Goal: Task Accomplishment & Management: Use online tool/utility

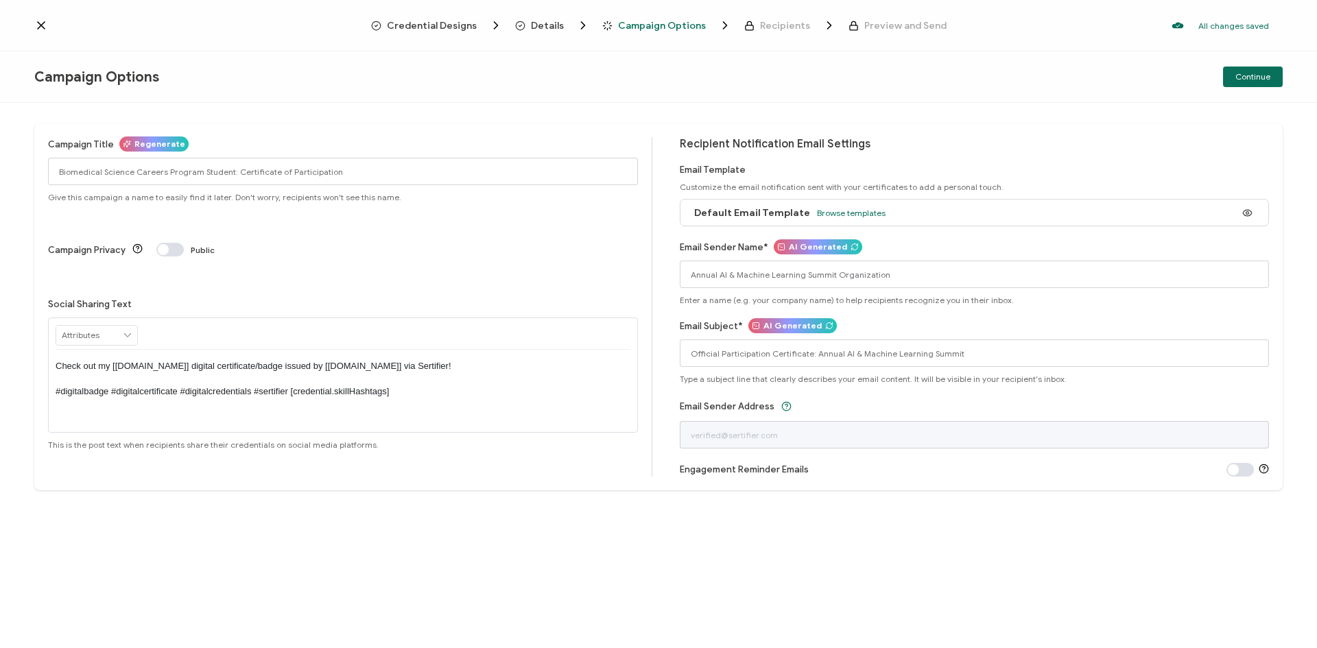
click at [132, 326] on icon at bounding box center [127, 335] width 12 height 19
click at [737, 276] on input "Annual AI & Machine Learning Summit Organization" at bounding box center [975, 274] width 590 height 27
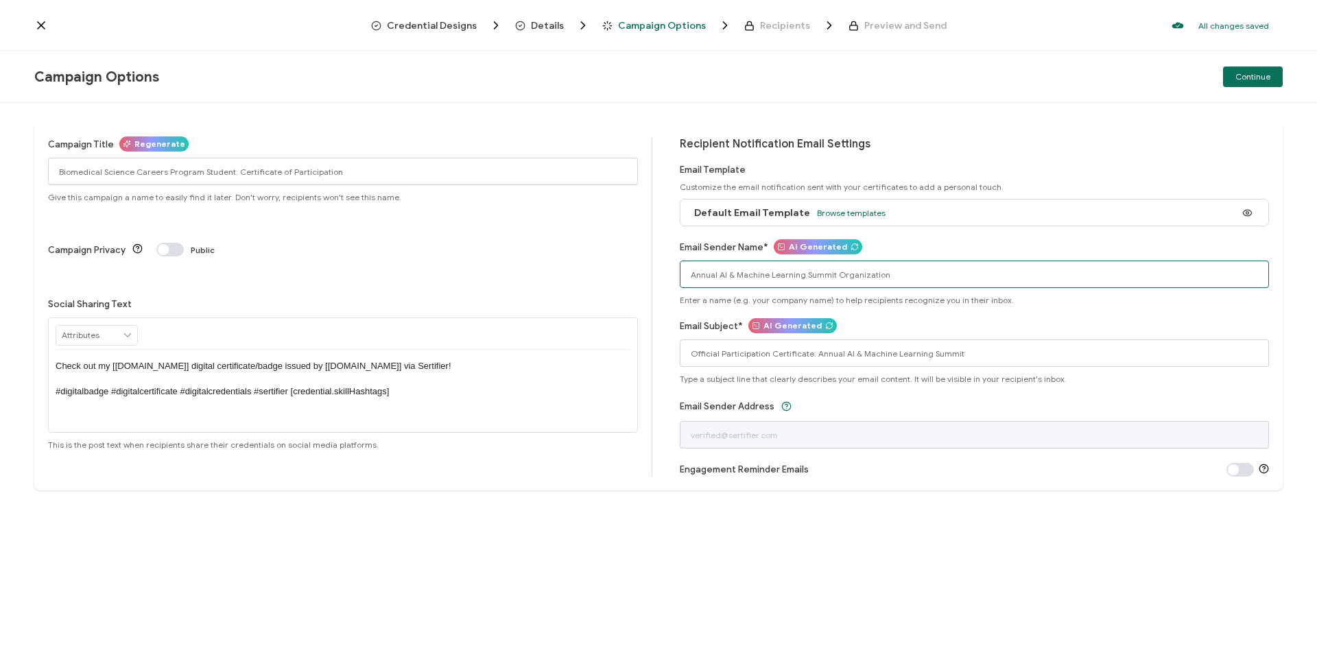
click at [737, 276] on input "Annual AI & Machine Learning Summit Organization" at bounding box center [975, 274] width 590 height 27
type input "Biomedical Science Career Program"
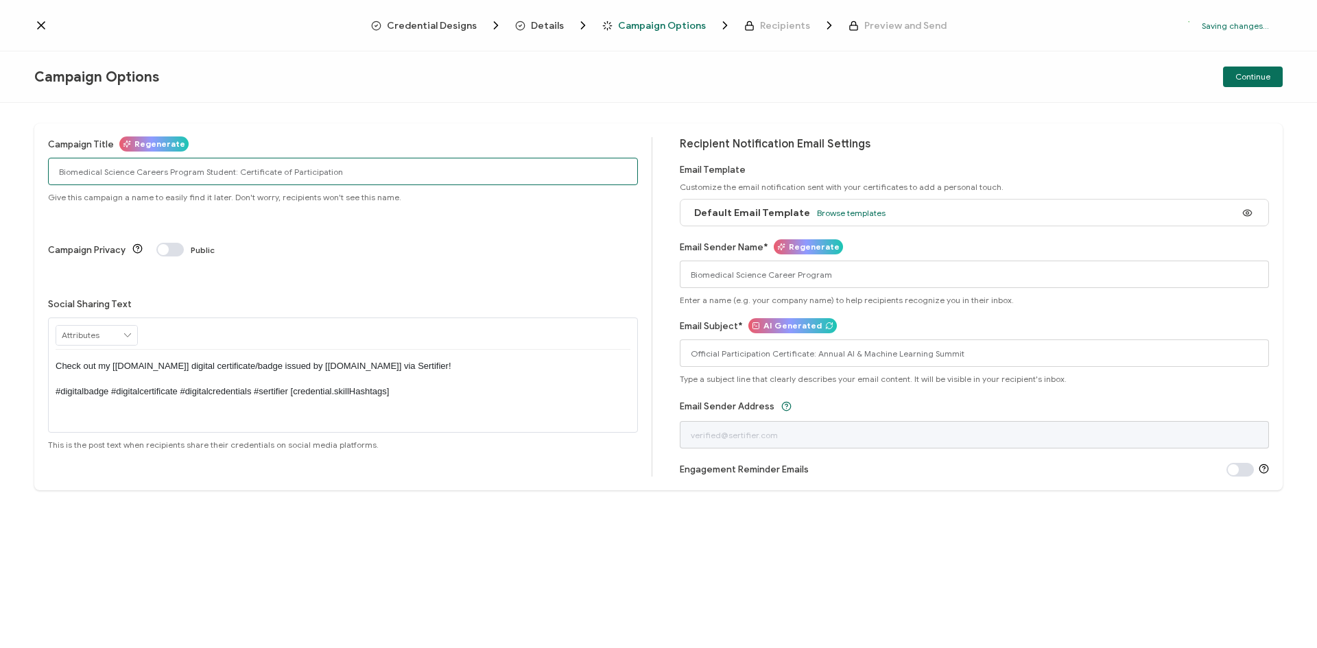
click at [226, 175] on input "Biomedical Science Careers Program Student: Certificate of Participation" at bounding box center [343, 171] width 590 height 27
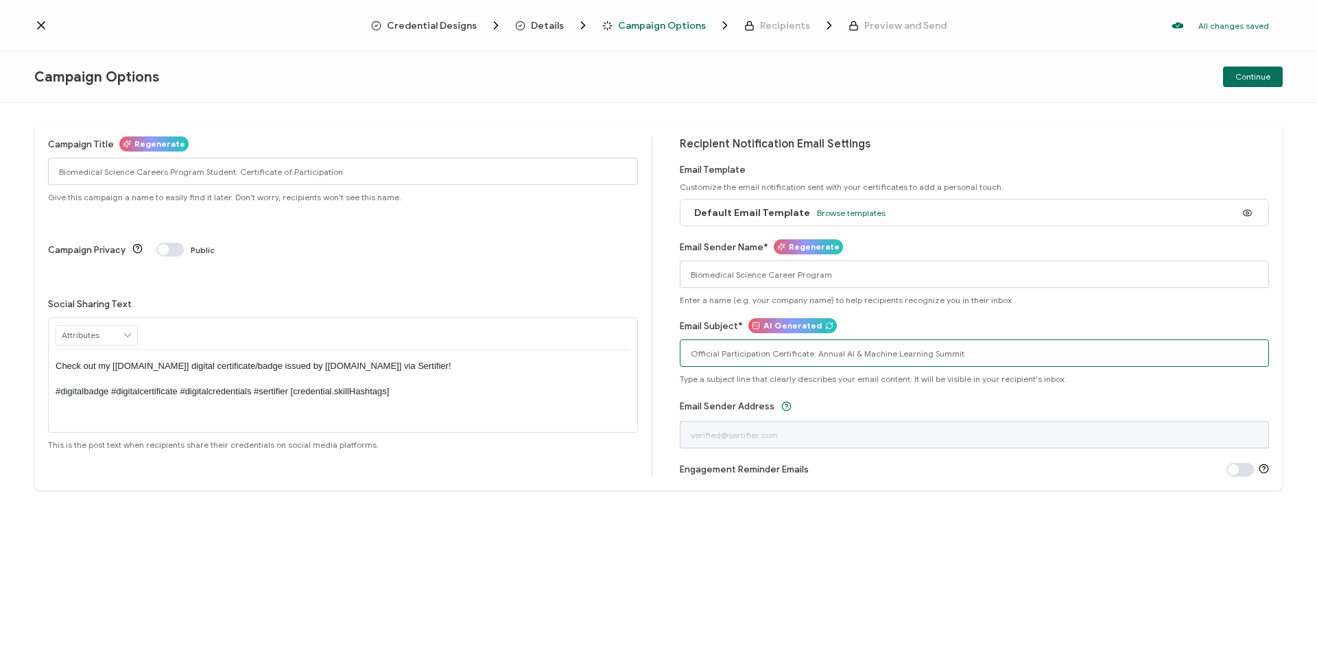
click at [759, 353] on input "Official Participation Certificate: Annual AI & Machine Learning Summit" at bounding box center [975, 353] width 590 height 27
paste input "Biomedical Science Careers Program Student: Certificate of Participation"
type input "Biomedical Science Careers Program Student: Certificate of Participation"
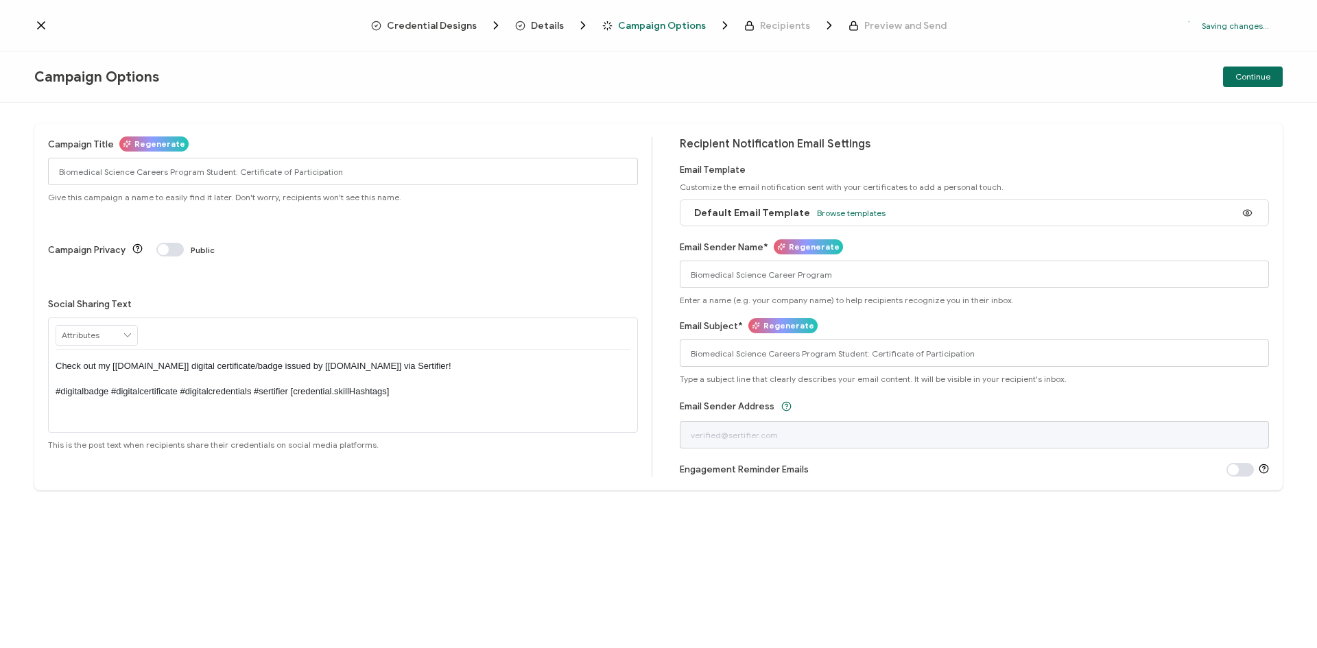
click at [831, 513] on div "Campaign Title Regenerate Biomedical Science Careers Program Student: Certifica…" at bounding box center [658, 375] width 1317 height 545
click at [1258, 78] on span "Continue" at bounding box center [1253, 77] width 35 height 8
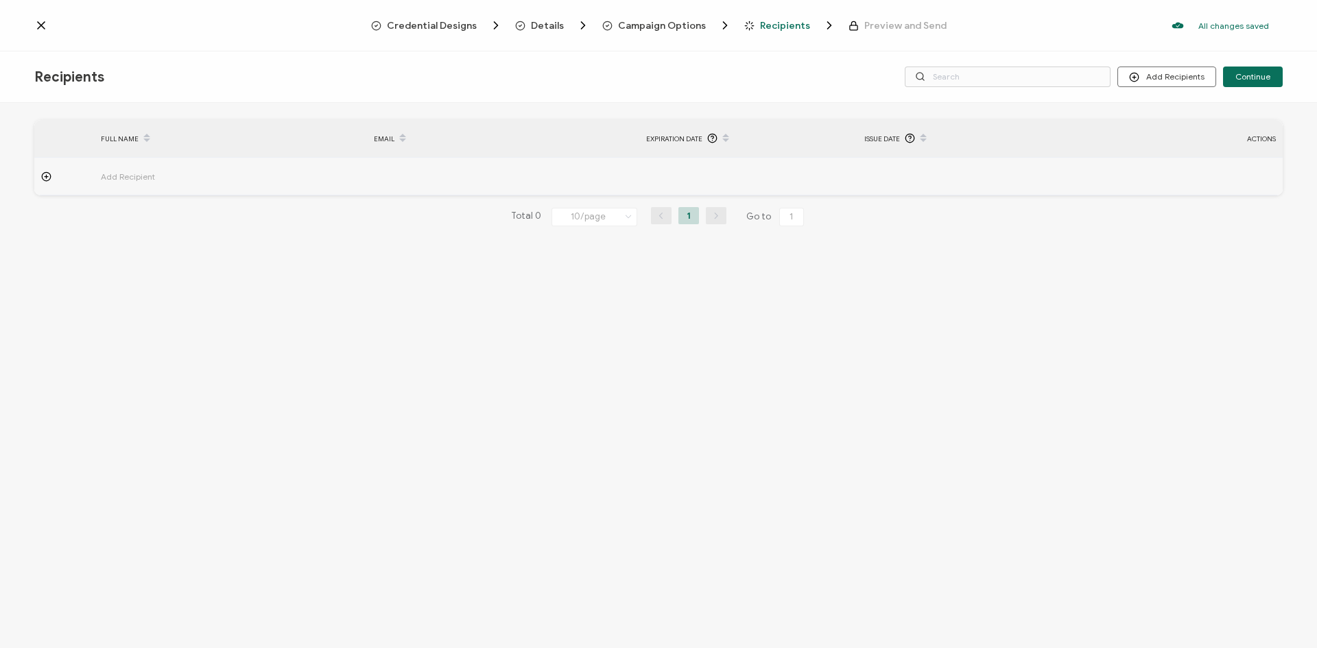
click at [437, 21] on span "Credential Designs" at bounding box center [432, 26] width 90 height 10
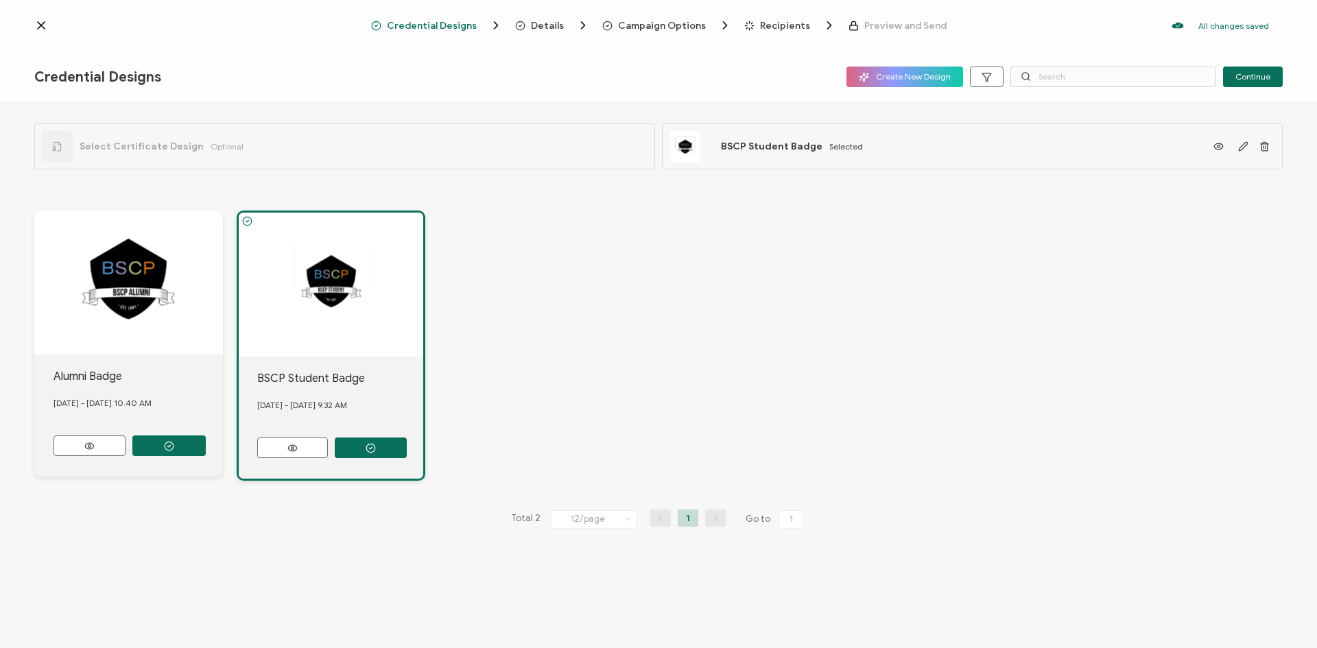
click at [406, 229] on div at bounding box center [331, 285] width 185 height 144
click at [548, 21] on span "Details" at bounding box center [547, 26] width 33 height 10
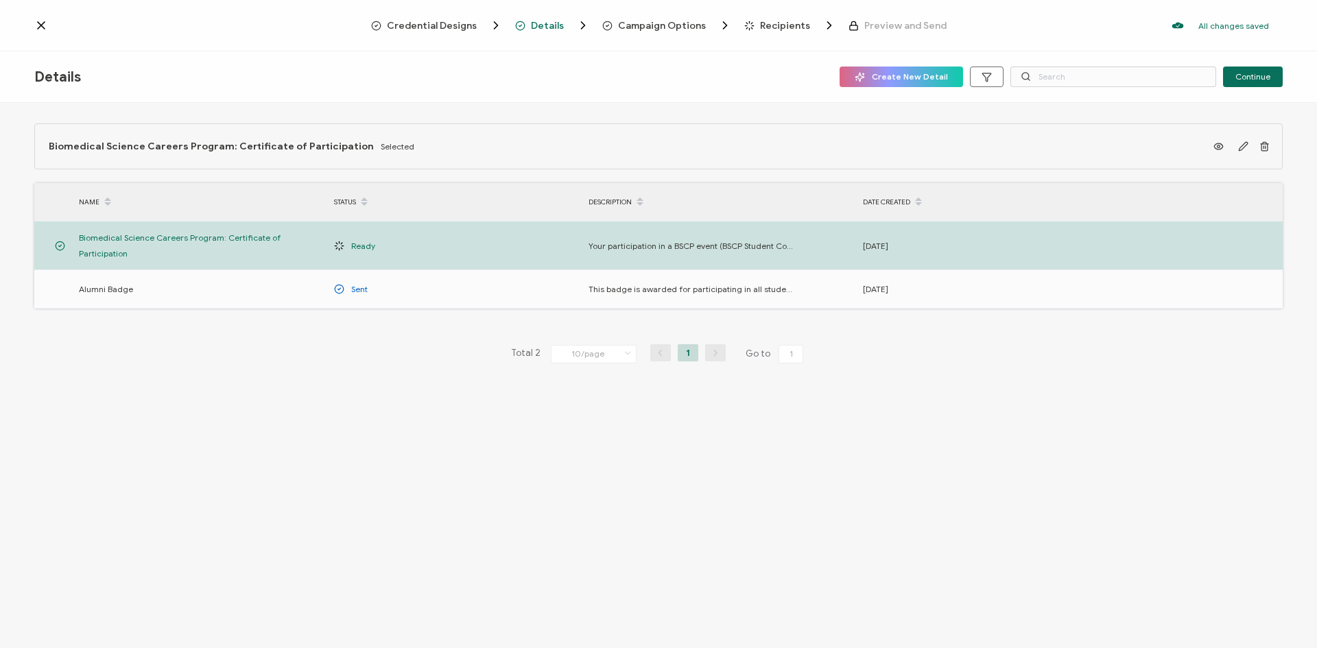
click at [643, 23] on span "Campaign Options" at bounding box center [662, 26] width 88 height 10
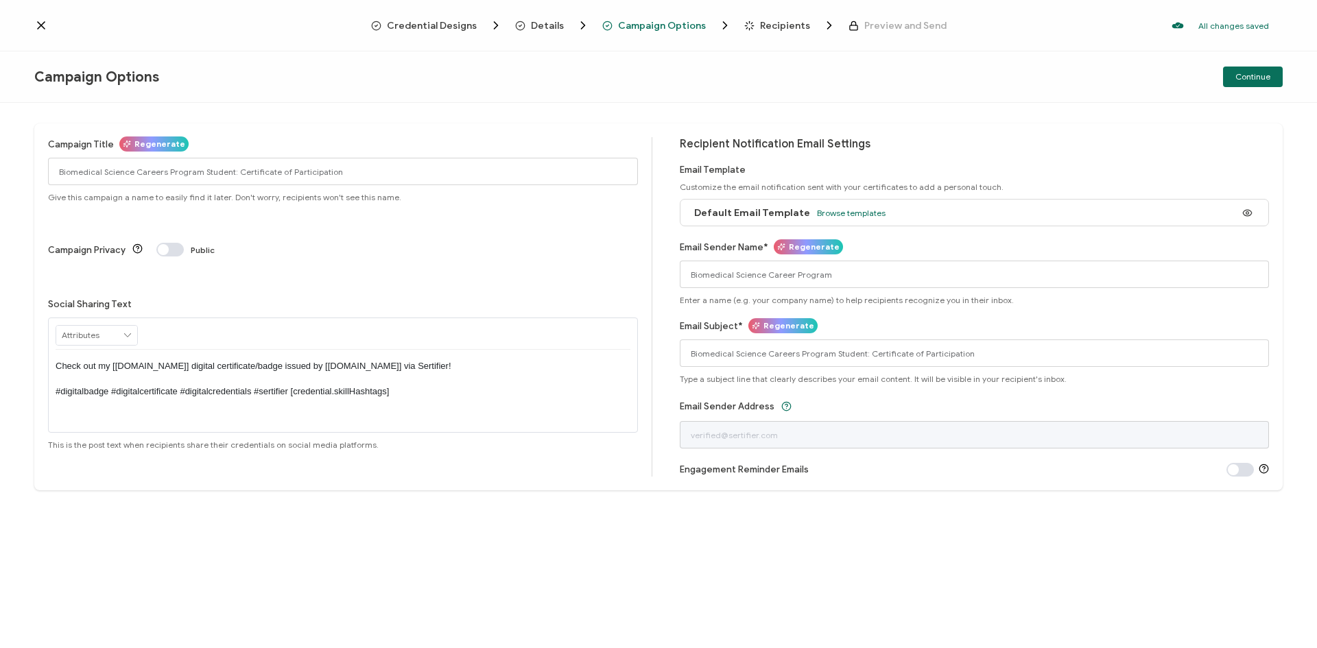
click at [783, 24] on span "Recipients" at bounding box center [785, 26] width 50 height 10
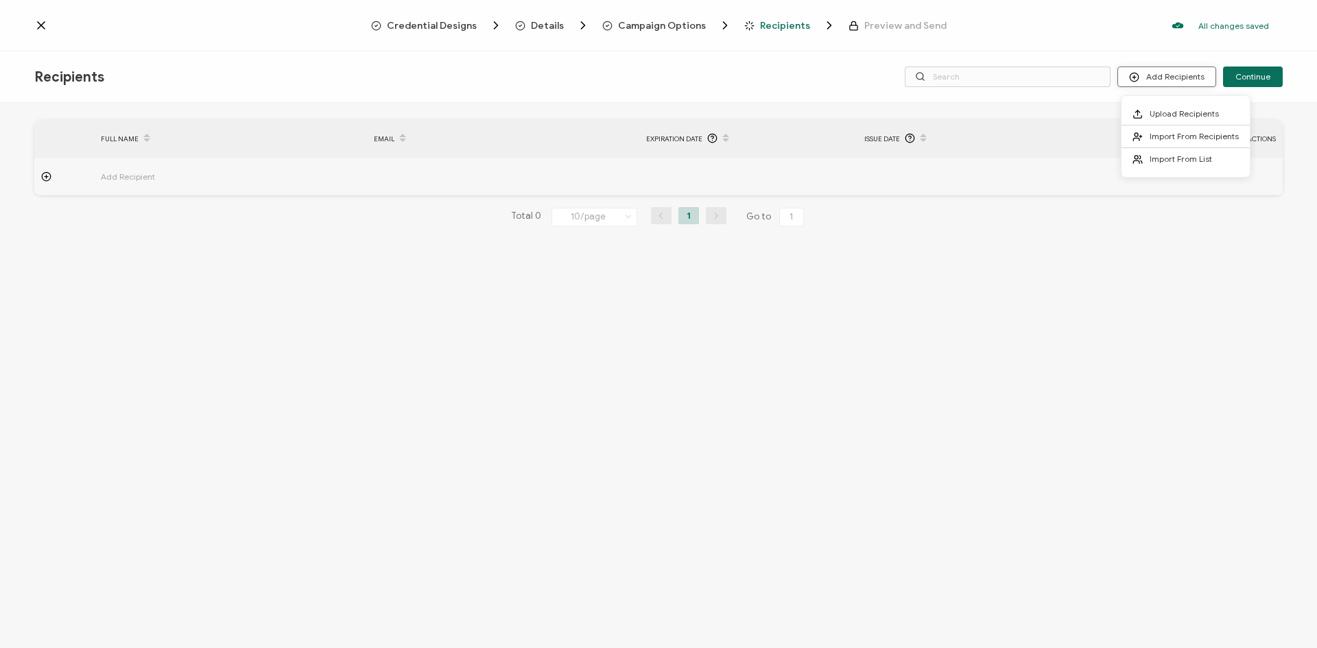
click at [1144, 76] on button "Add Recipients" at bounding box center [1167, 77] width 99 height 21
click at [1159, 135] on span "Import From Recipients" at bounding box center [1194, 136] width 89 height 10
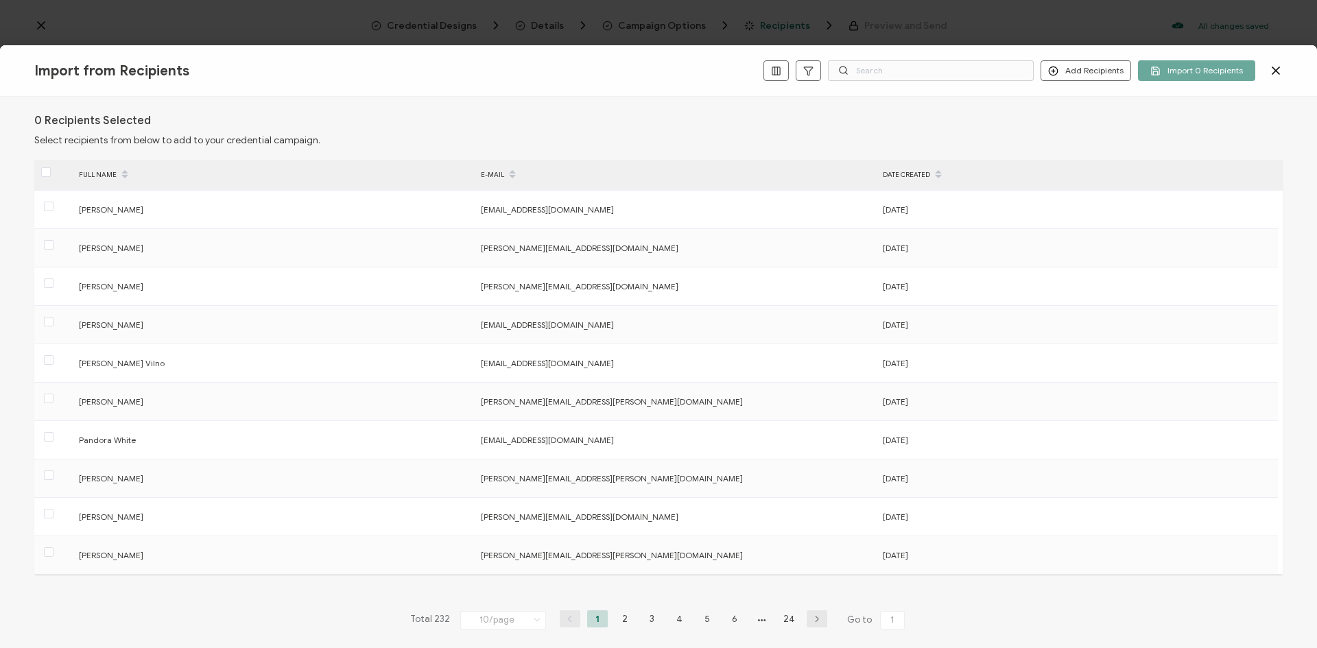
click at [1271, 68] on icon at bounding box center [1276, 71] width 14 height 14
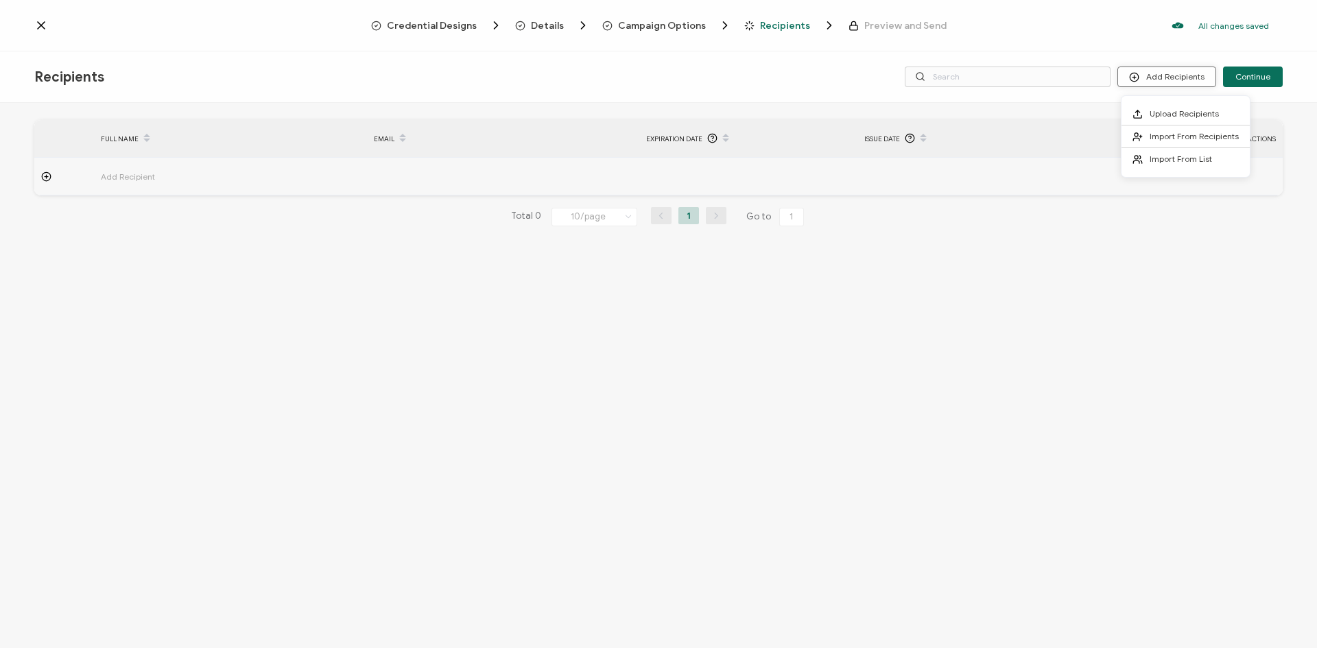
click at [1181, 73] on button "Add Recipients" at bounding box center [1167, 77] width 99 height 21
click at [1161, 112] on span "Upload Recipients" at bounding box center [1184, 113] width 69 height 10
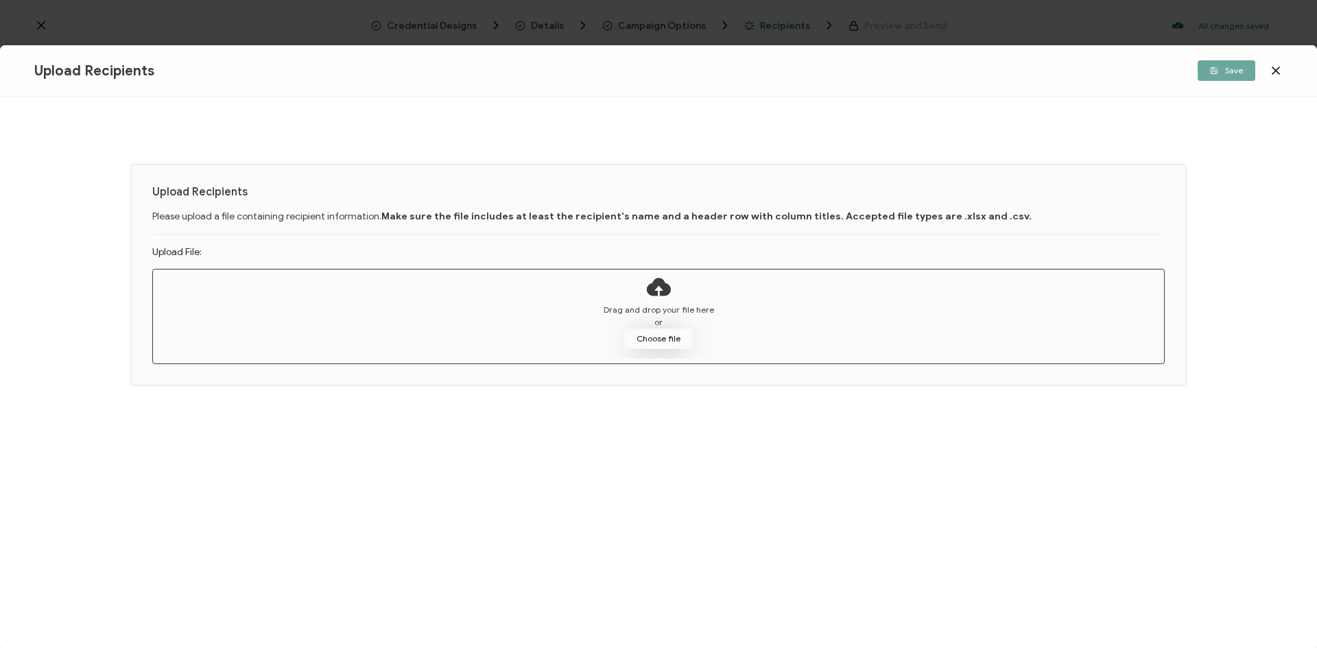
click at [638, 338] on button "Choose file" at bounding box center [658, 339] width 69 height 21
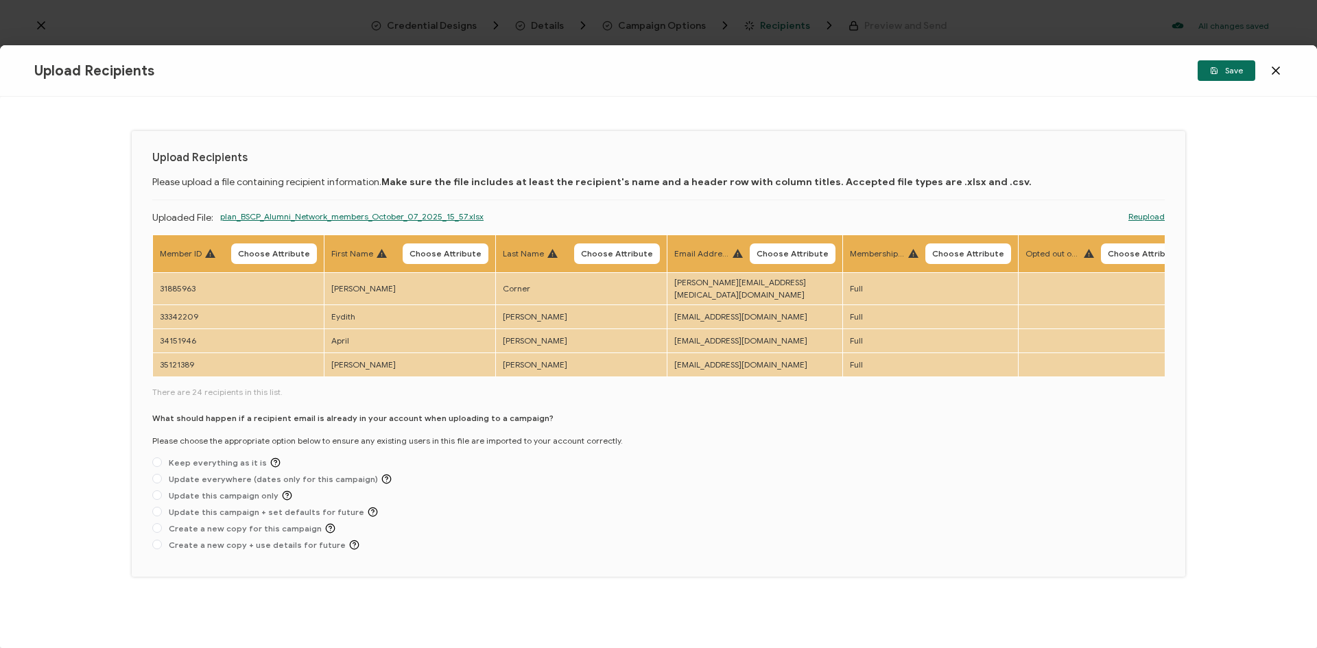
click at [225, 386] on span "There are 24 recipients in this list." at bounding box center [658, 392] width 1013 height 12
click at [982, 206] on div "Upload Recipients Please upload a file containing recipient information. Make s…" at bounding box center [659, 354] width 1054 height 446
click at [1233, 76] on button "Save" at bounding box center [1227, 70] width 58 height 21
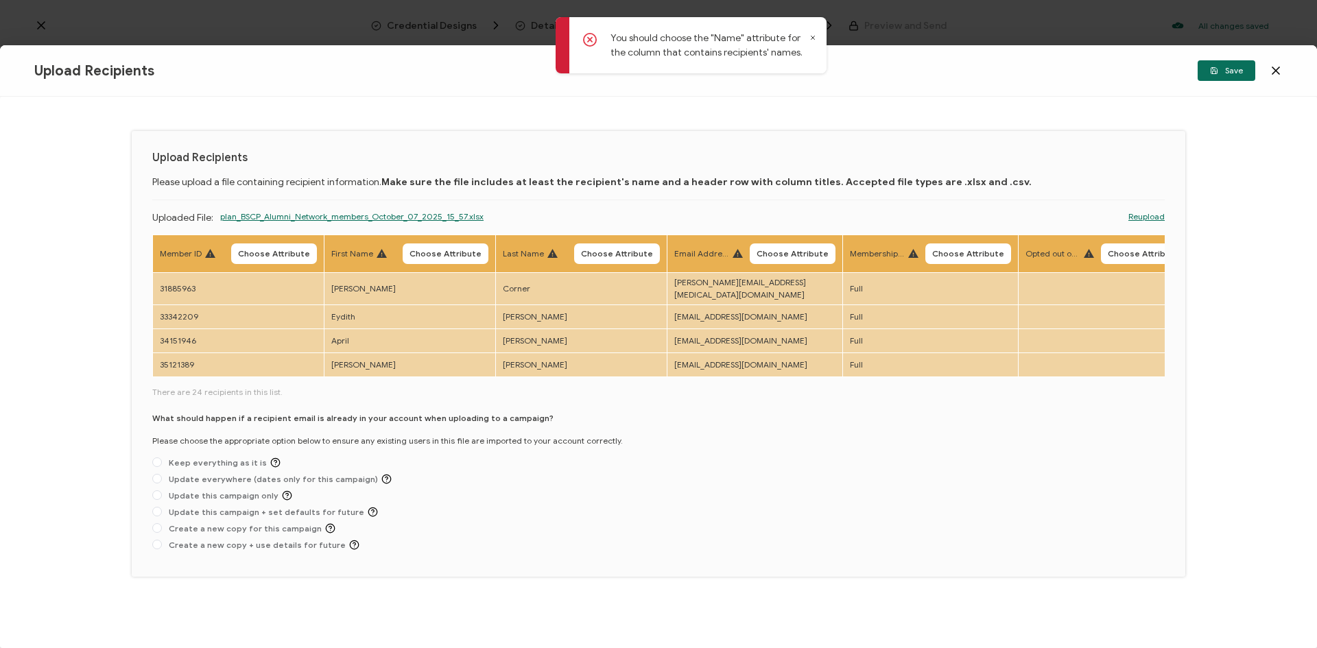
click at [811, 37] on icon at bounding box center [813, 37] width 7 height 7
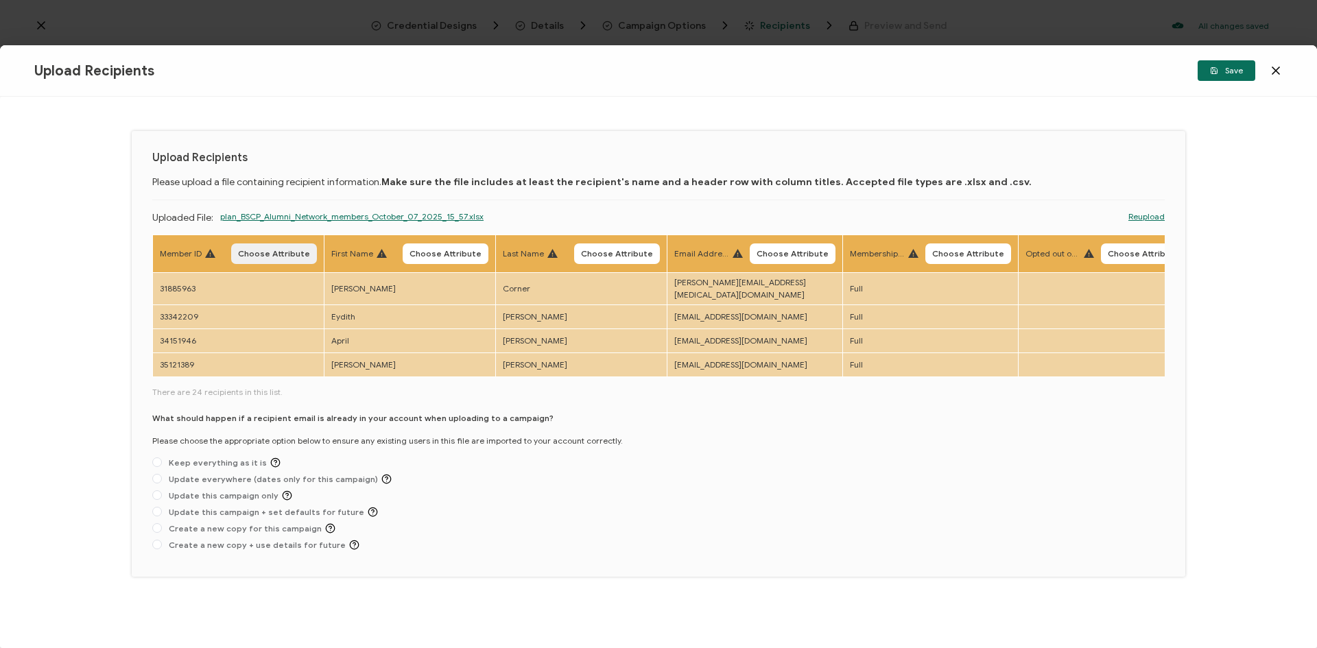
click at [256, 257] on span "Choose Attribute" at bounding box center [274, 254] width 72 height 8
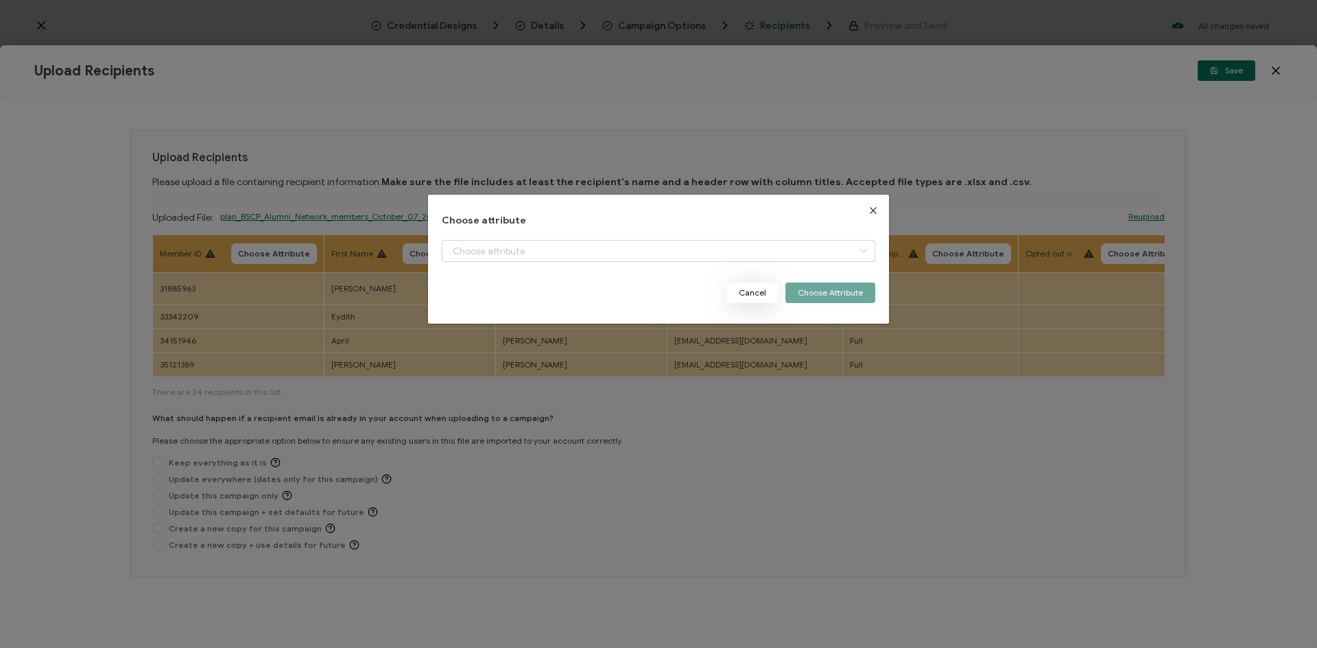
click at [740, 288] on button "Cancel" at bounding box center [752, 293] width 52 height 21
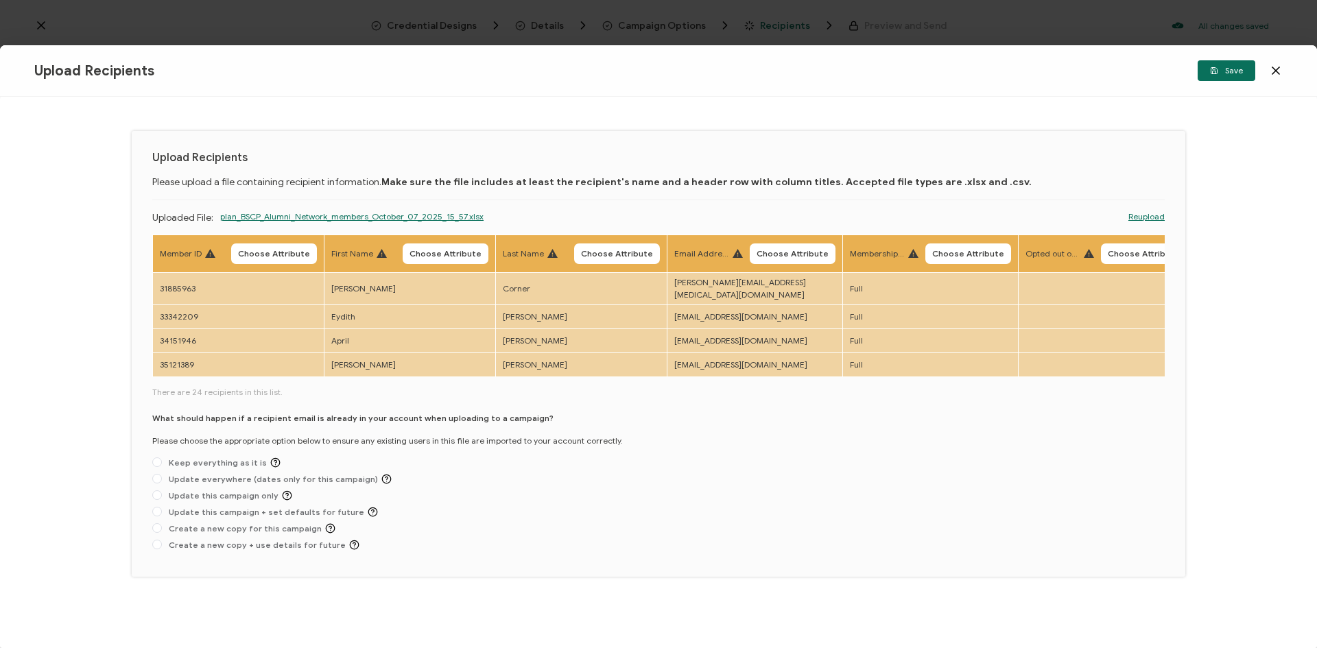
click at [1149, 215] on link "Reupload" at bounding box center [1147, 217] width 36 height 12
